Goal: Transaction & Acquisition: Purchase product/service

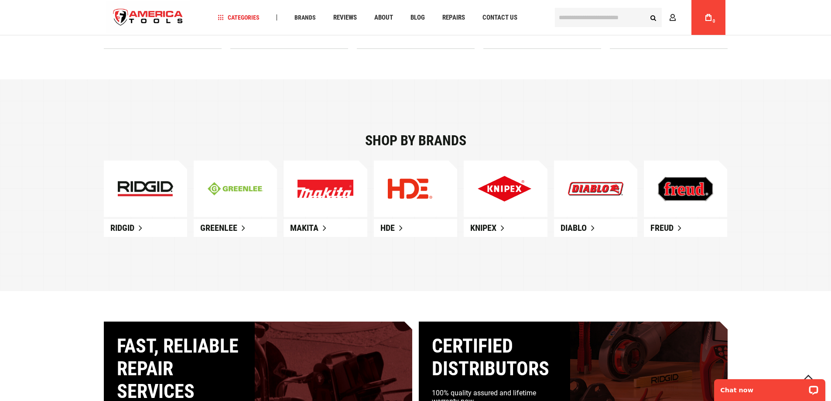
scroll to position [523, 0]
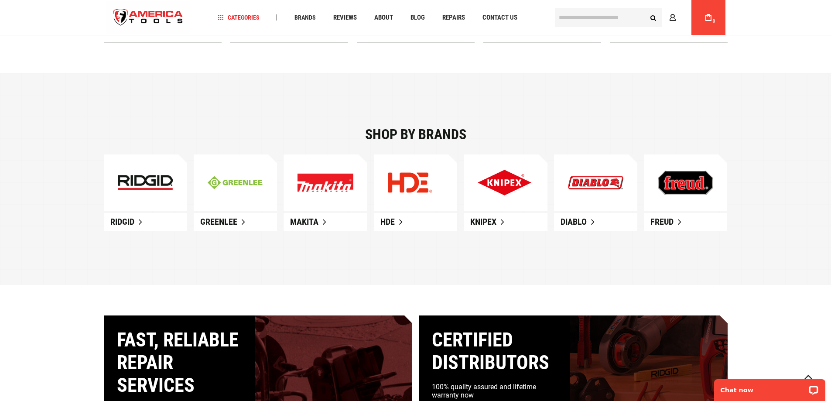
click at [321, 221] on link "Makita" at bounding box center [324, 222] width 83 height 18
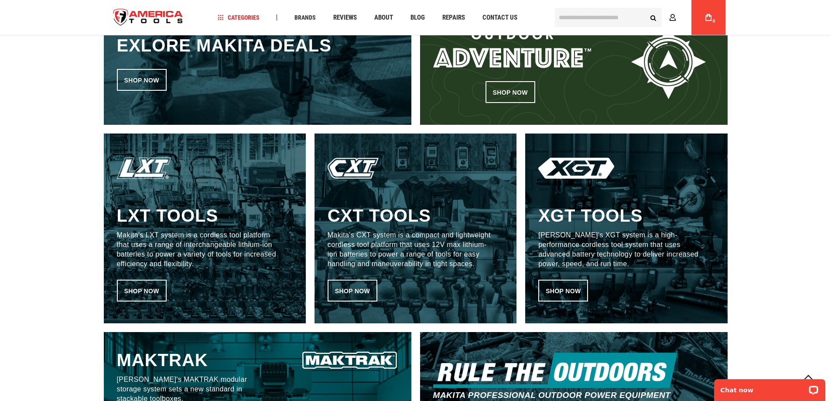
scroll to position [393, 0]
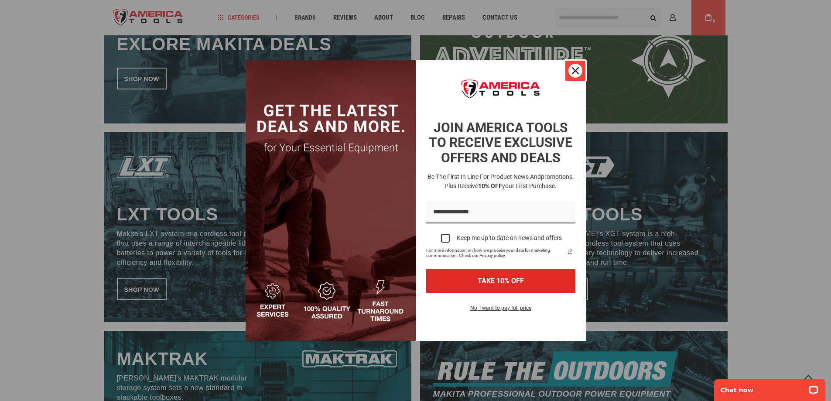
click at [576, 72] on icon "close icon" at bounding box center [575, 70] width 7 height 7
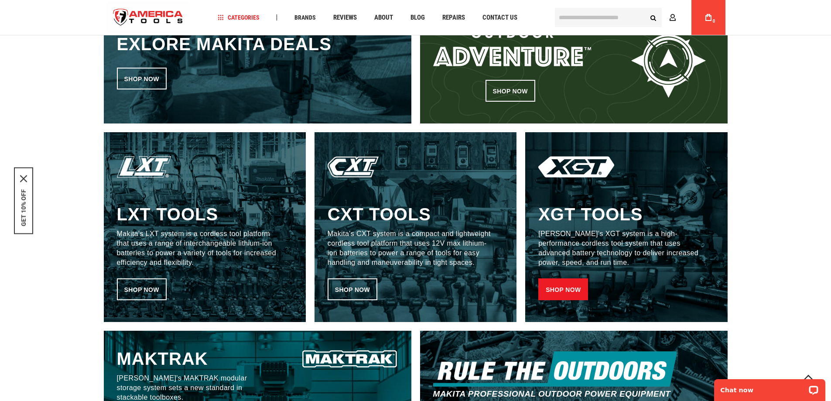
click at [564, 287] on link "Shop now" at bounding box center [563, 289] width 50 height 22
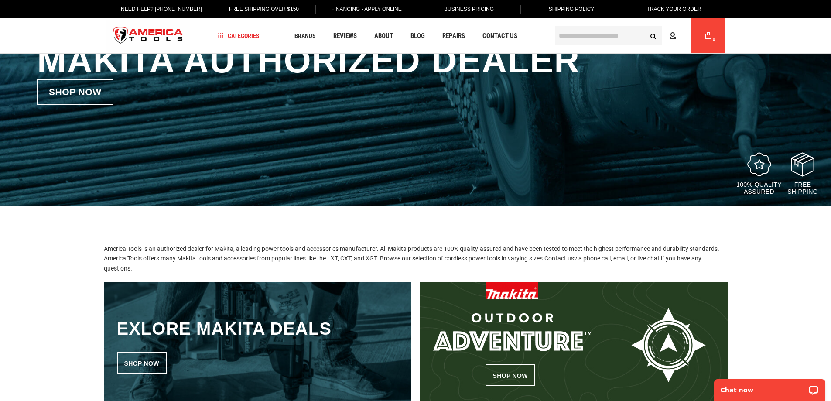
scroll to position [218, 0]
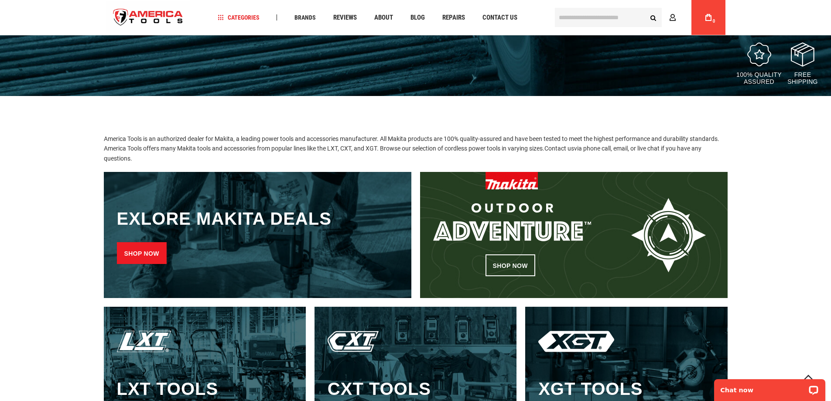
click at [141, 263] on link "Shop now" at bounding box center [142, 253] width 50 height 22
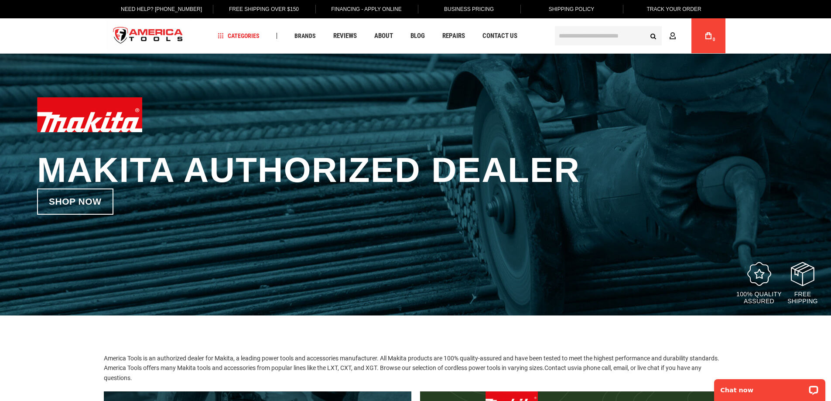
click at [597, 37] on input "text" at bounding box center [608, 35] width 107 height 19
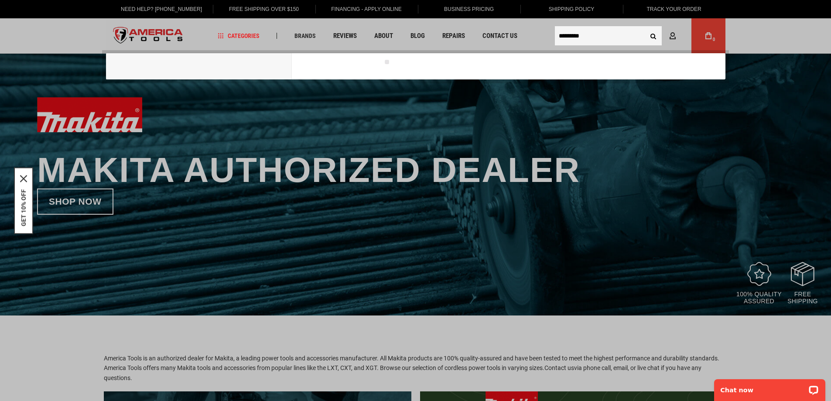
type input "*********"
click at [645, 27] on button "Search" at bounding box center [653, 35] width 17 height 17
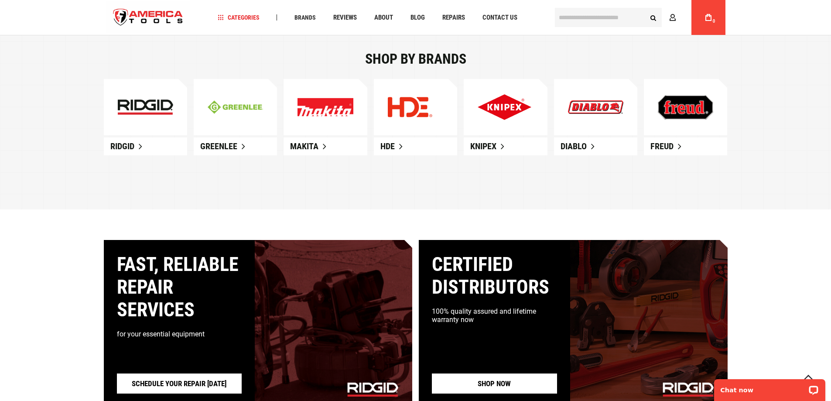
scroll to position [480, 0]
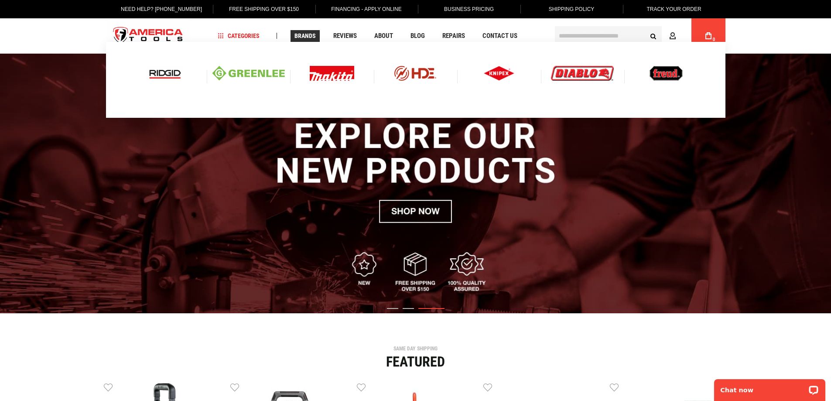
click at [325, 77] on img at bounding box center [332, 73] width 44 height 15
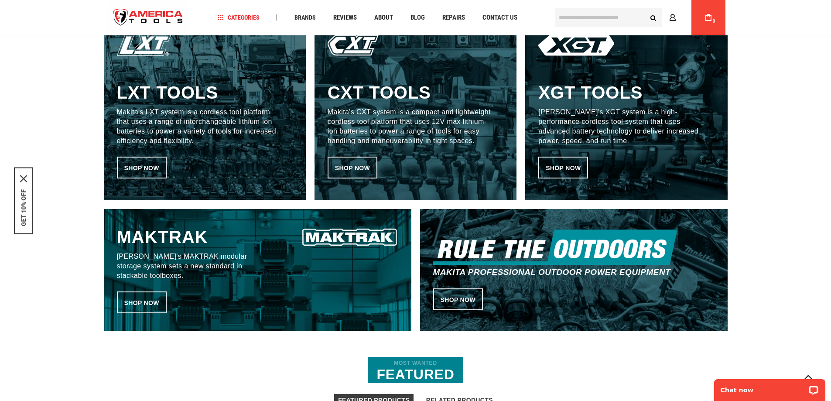
scroll to position [523, 0]
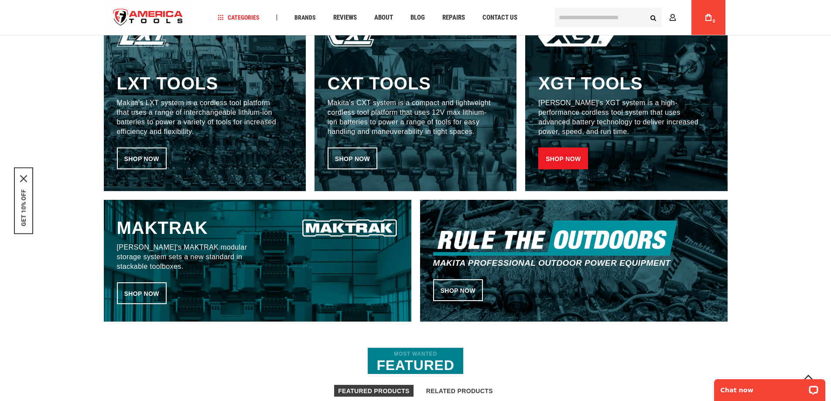
click at [558, 160] on link "Shop now" at bounding box center [563, 158] width 50 height 22
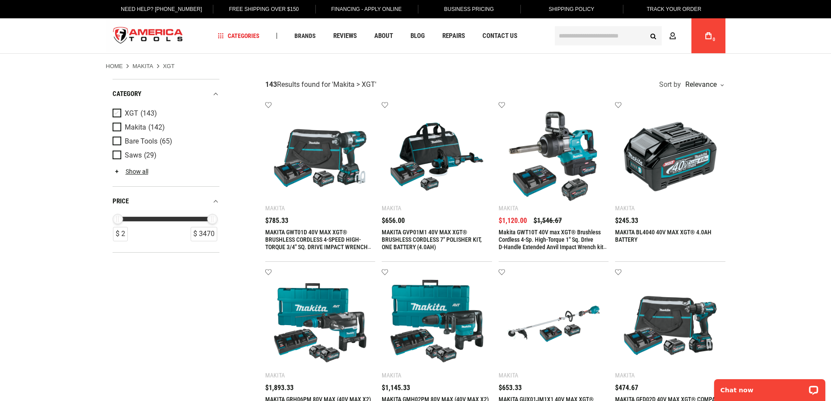
click at [118, 110] on span "Product Filters" at bounding box center [119, 114] width 12 height 10
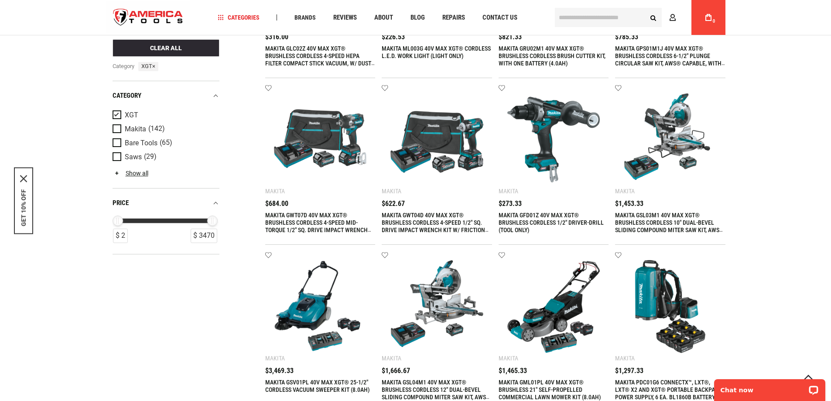
scroll to position [384, 0]
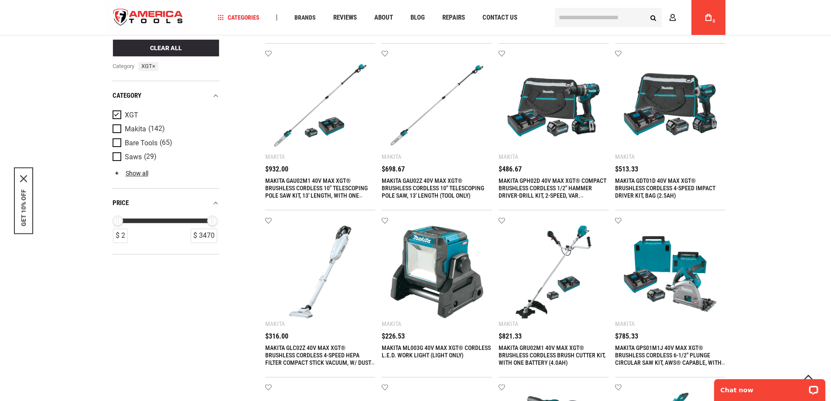
click at [116, 116] on span "Product Filters" at bounding box center [119, 115] width 12 height 10
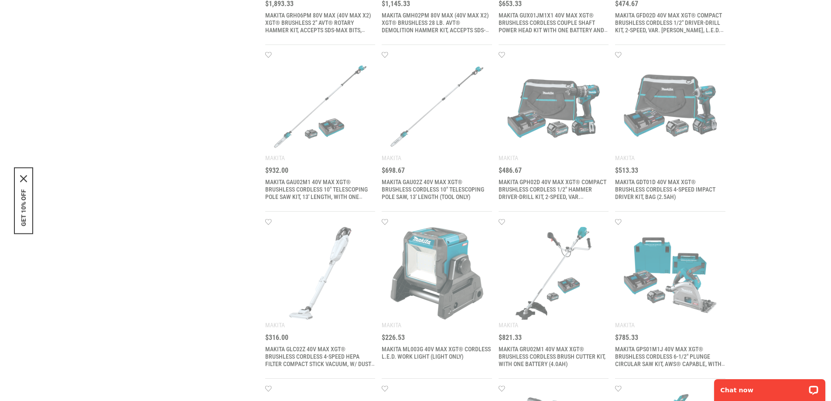
scroll to position [0, 0]
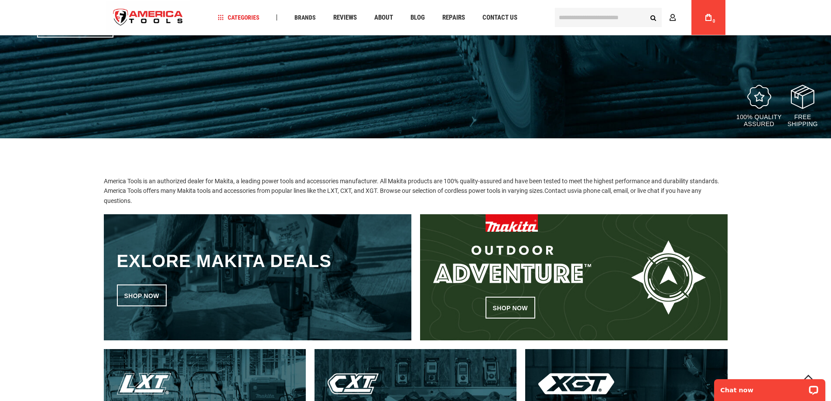
scroll to position [175, 0]
